Goal: Find specific page/section: Find specific page/section

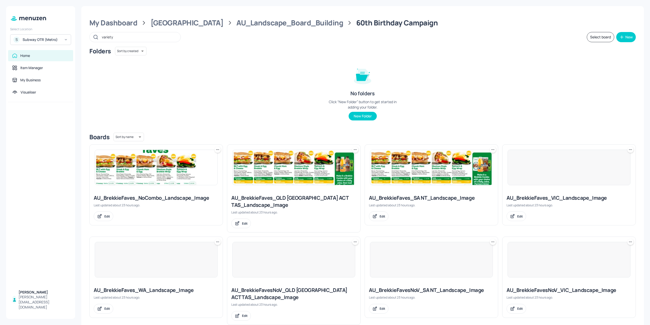
click at [161, 41] on div "variety" at bounding box center [134, 37] width 91 height 10
drag, startPoint x: 142, startPoint y: 38, endPoint x: 61, endPoint y: 40, distance: 80.6
click at [61, 40] on div "Select Location S Subway OTR (Metro) Home Item Manager My Business Visualiser P…" at bounding box center [325, 162] width 650 height 325
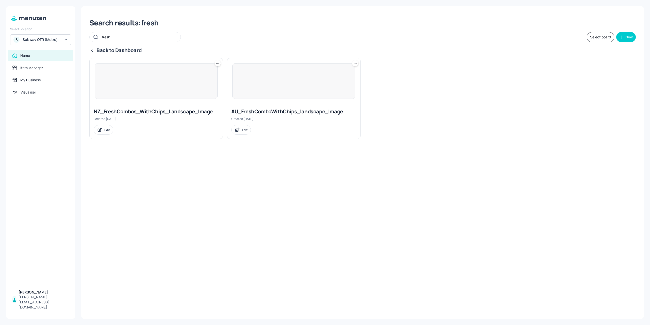
type input "fresh"
click at [160, 88] on div at bounding box center [156, 81] width 123 height 36
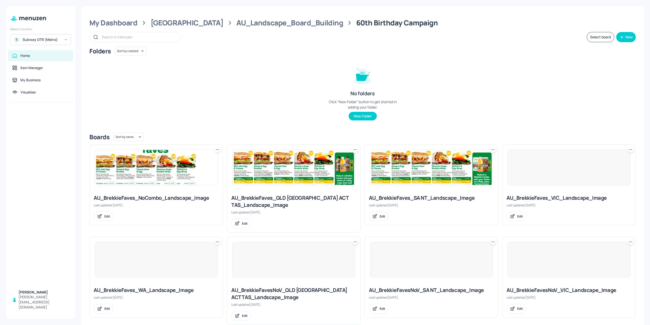
click at [289, 179] on img at bounding box center [294, 167] width 122 height 35
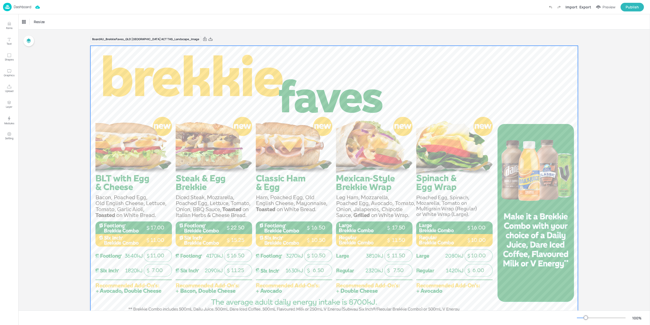
scroll to position [22, 0]
